Goal: Task Accomplishment & Management: Use online tool/utility

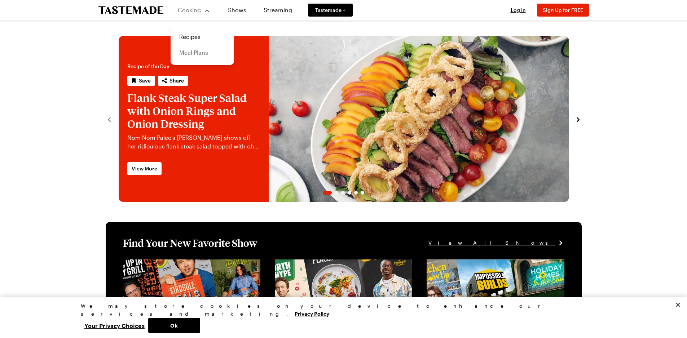
click at [192, 52] on link "Meal Plans" at bounding box center [202, 53] width 55 height 16
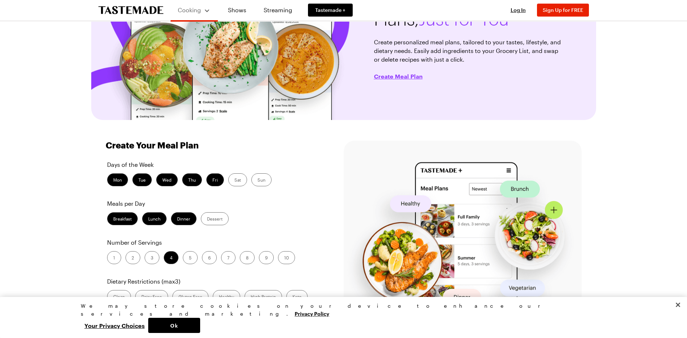
scroll to position [108, 0]
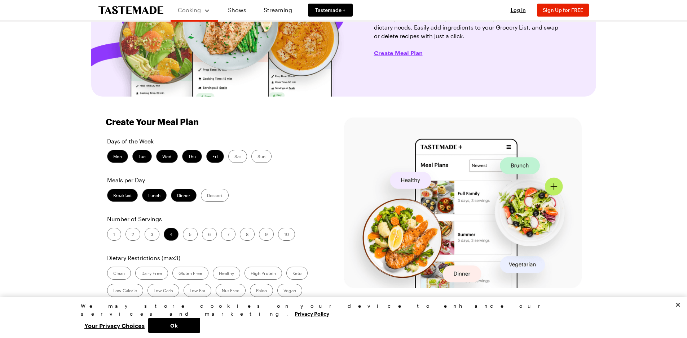
click at [116, 195] on label "Breakfast" at bounding box center [122, 195] width 31 height 13
click at [113, 196] on input "Breakfast" at bounding box center [113, 196] width 0 height 0
drag, startPoint x: 166, startPoint y: 196, endPoint x: 163, endPoint y: 195, distance: 3.8
click at [166, 196] on label "Lunch" at bounding box center [154, 195] width 25 height 13
click at [148, 196] on input "Lunch" at bounding box center [148, 196] width 0 height 0
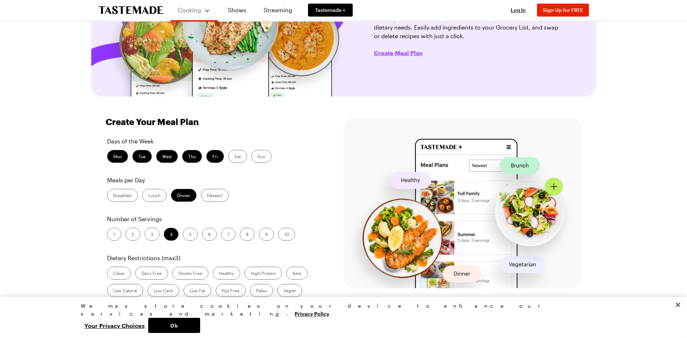
click at [118, 157] on label "Mon" at bounding box center [117, 156] width 21 height 13
click at [113, 157] on input "Mon" at bounding box center [113, 157] width 0 height 0
click at [216, 159] on label "Fri" at bounding box center [215, 156] width 18 height 13
click at [212, 157] on input "Fri" at bounding box center [212, 157] width 0 height 0
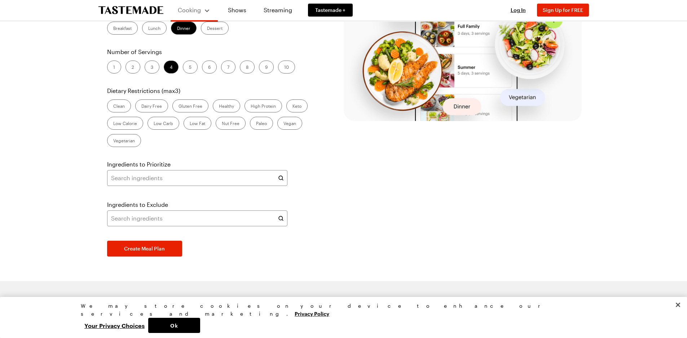
scroll to position [289, 0]
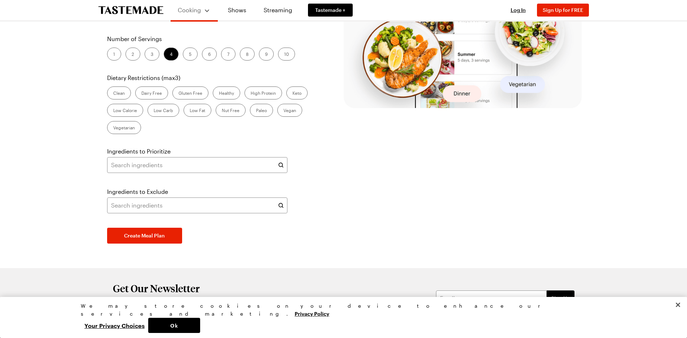
click at [281, 171] on div at bounding box center [282, 165] width 10 height 16
click at [281, 166] on icon at bounding box center [280, 165] width 7 height 7
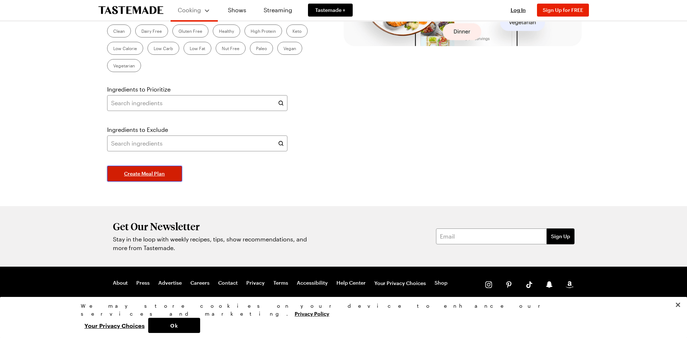
click at [149, 173] on span "Create Meal Plan" at bounding box center [144, 173] width 41 height 7
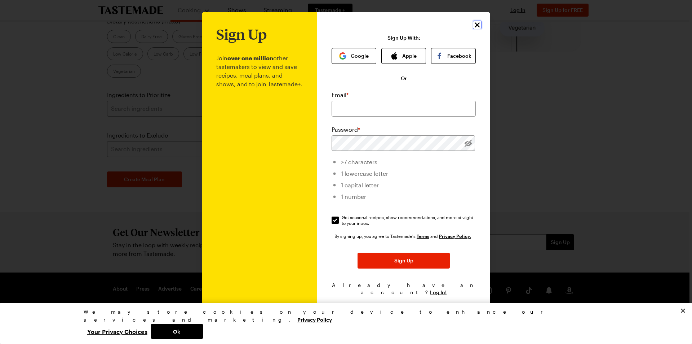
click at [477, 26] on icon "Close" at bounding box center [477, 25] width 9 height 9
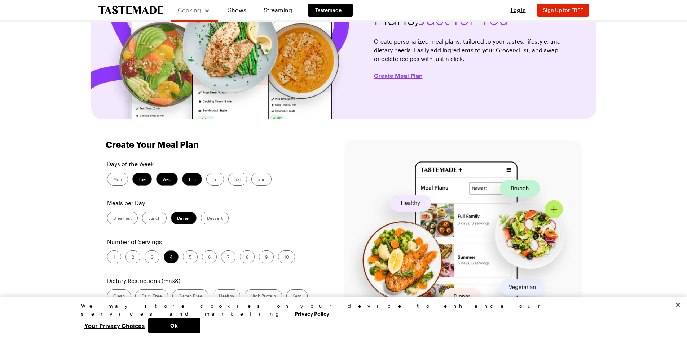
scroll to position [0, 0]
